Goal: Find specific page/section: Find specific page/section

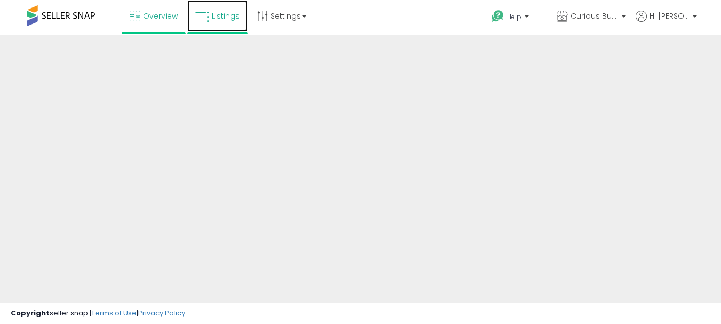
click at [236, 15] on span "Listings" at bounding box center [226, 16] width 28 height 11
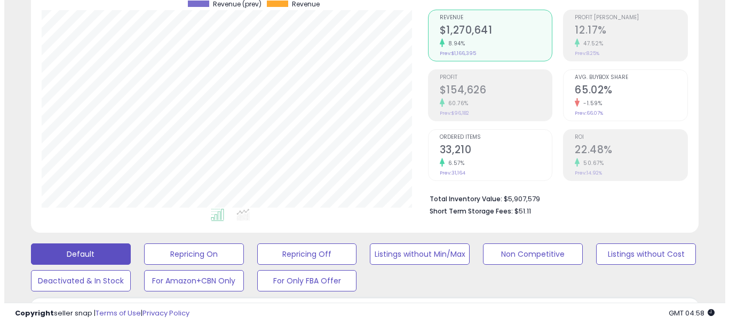
scroll to position [107, 0]
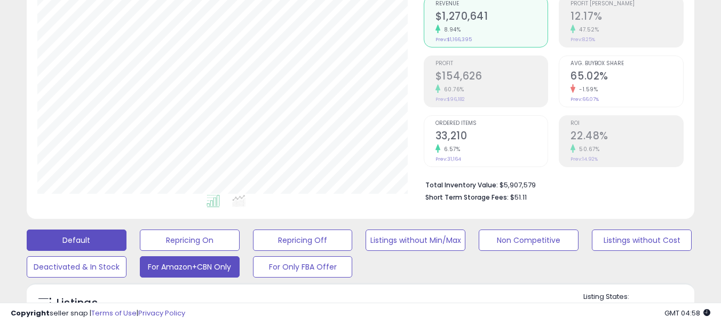
click at [203, 251] on button "For Amazon+CBN Only" at bounding box center [190, 239] width 100 height 21
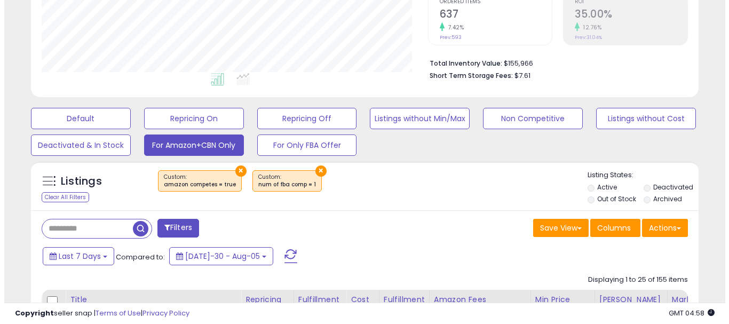
scroll to position [267, 0]
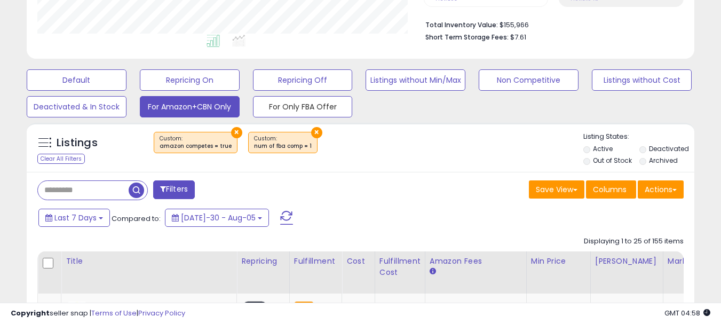
click at [126, 91] on button "For Only FBA Offer" at bounding box center [77, 79] width 100 height 21
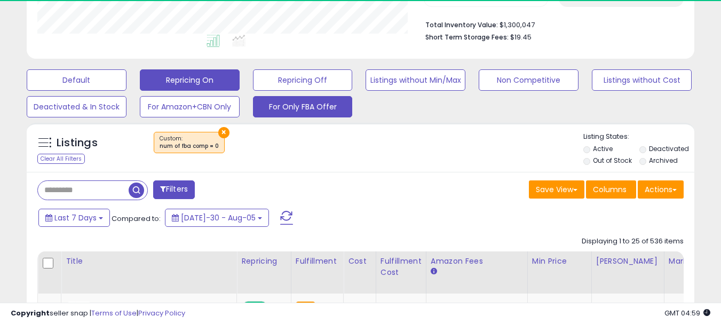
scroll to position [219, 386]
